Goal: Browse casually

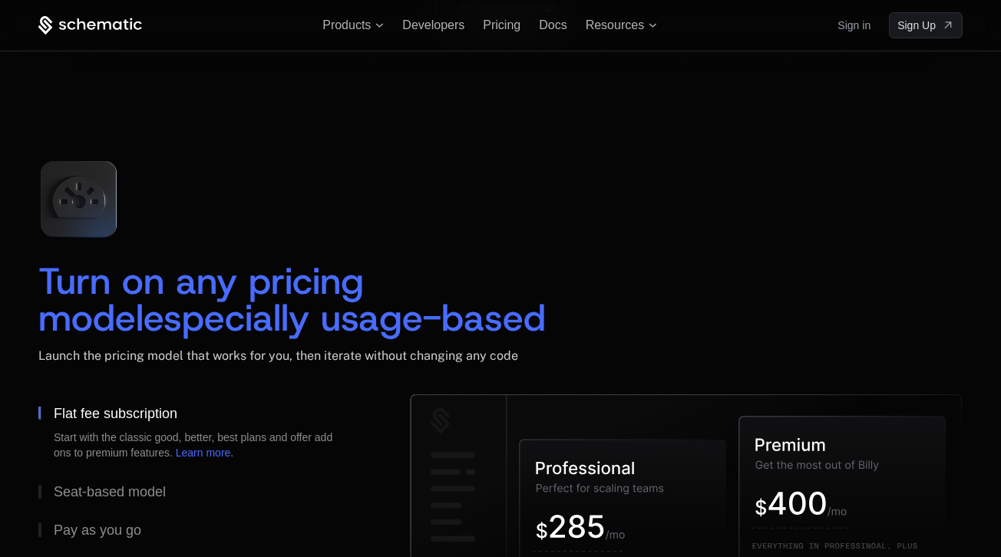
scroll to position [2123, 0]
